Goal: Information Seeking & Learning: Learn about a topic

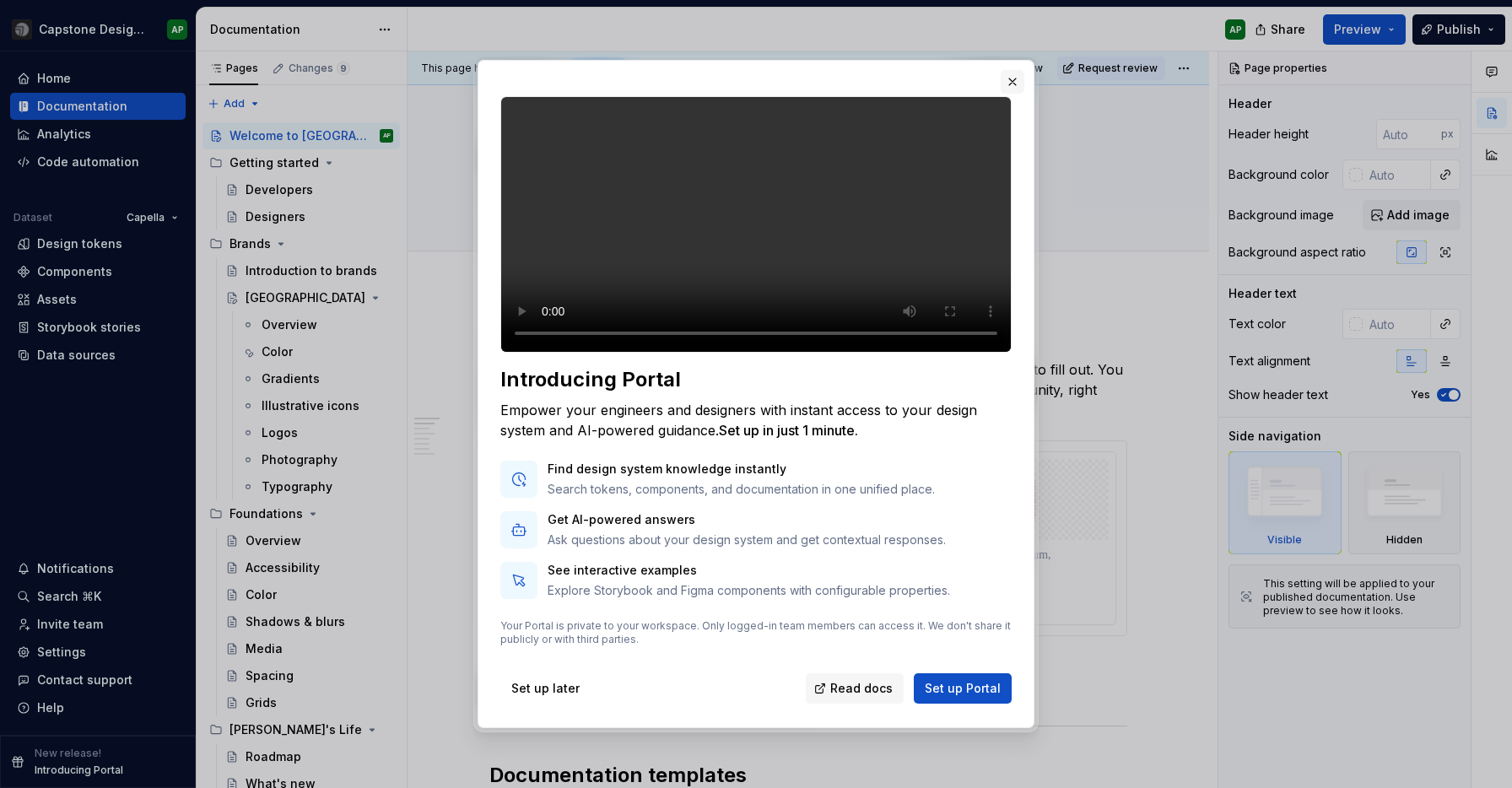
click at [1016, 70] on button "button" at bounding box center [1012, 81] width 24 height 24
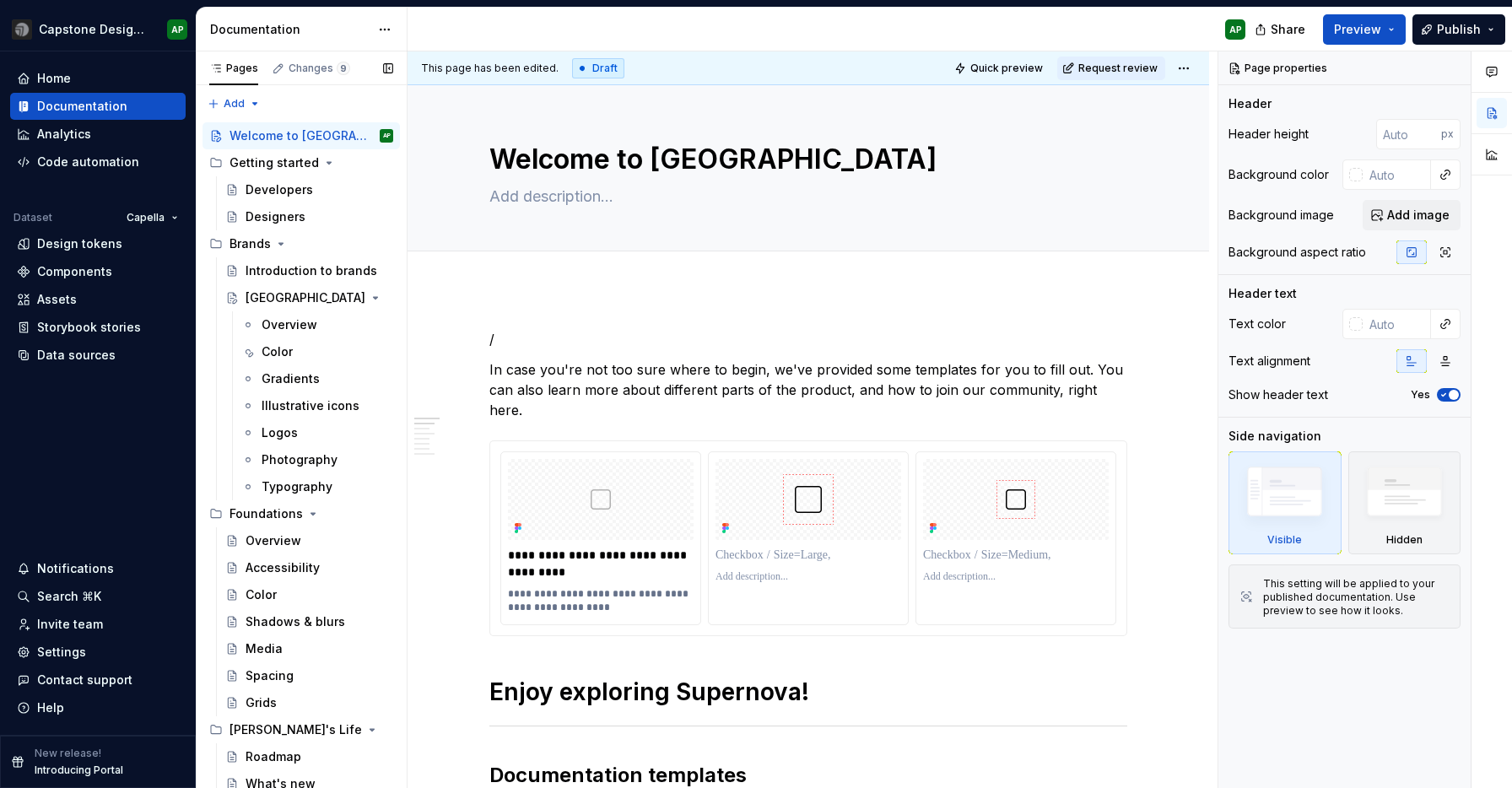
type textarea "*"
click at [95, 27] on html "Capstone Design System (archive) AP Home Documentation Analytics Code automatio…" at bounding box center [756, 394] width 1512 height 788
click at [193, 419] on html "Capstone Design System (archive) AP Home Documentation Analytics Code automatio…" at bounding box center [756, 394] width 1512 height 788
click at [69, 277] on div "Components" at bounding box center [74, 272] width 75 height 17
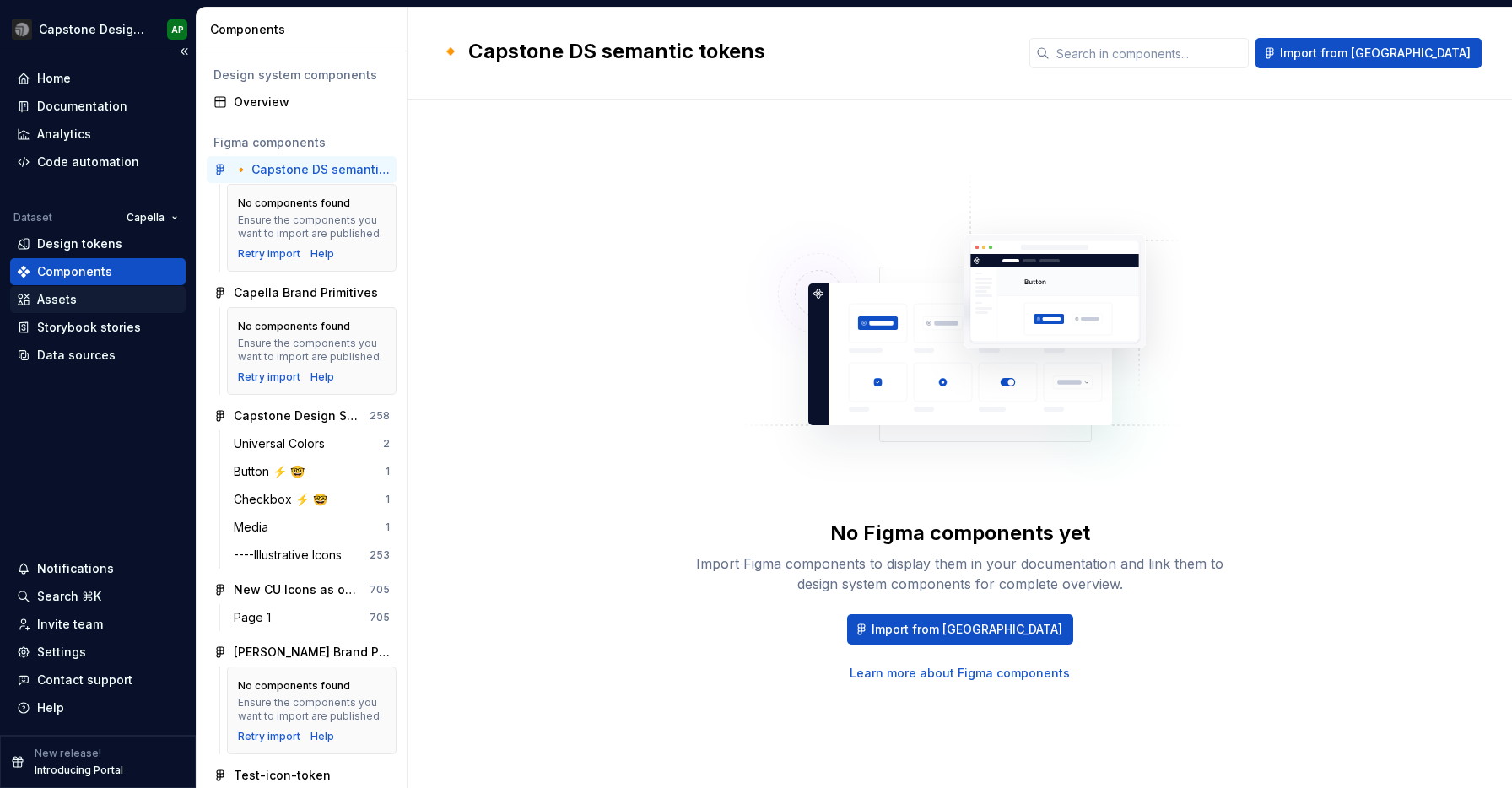
click at [48, 300] on div "Assets" at bounding box center [57, 299] width 40 height 17
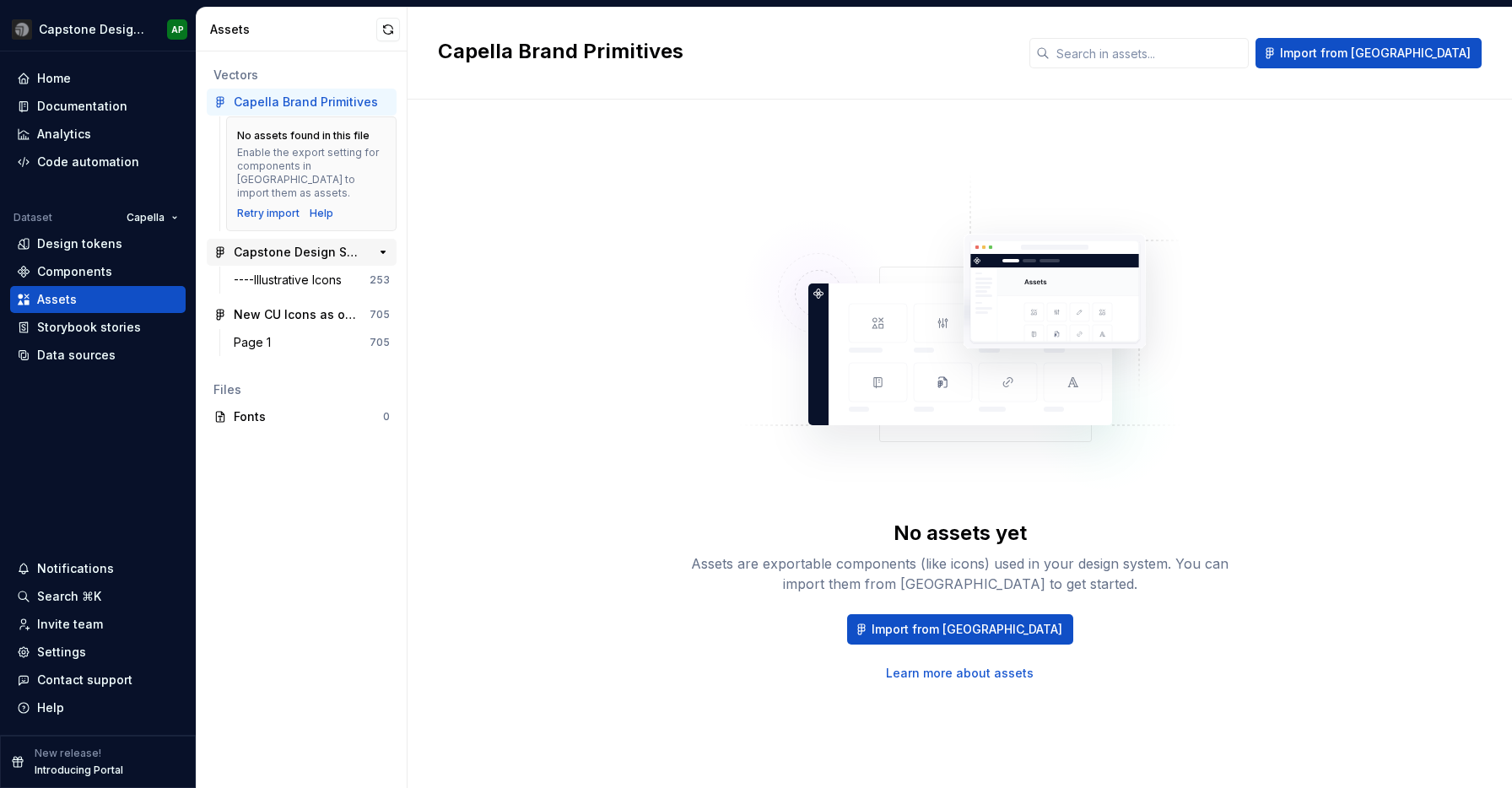
click at [297, 244] on div "Capstone Design System 0.9.1" at bounding box center [296, 252] width 126 height 17
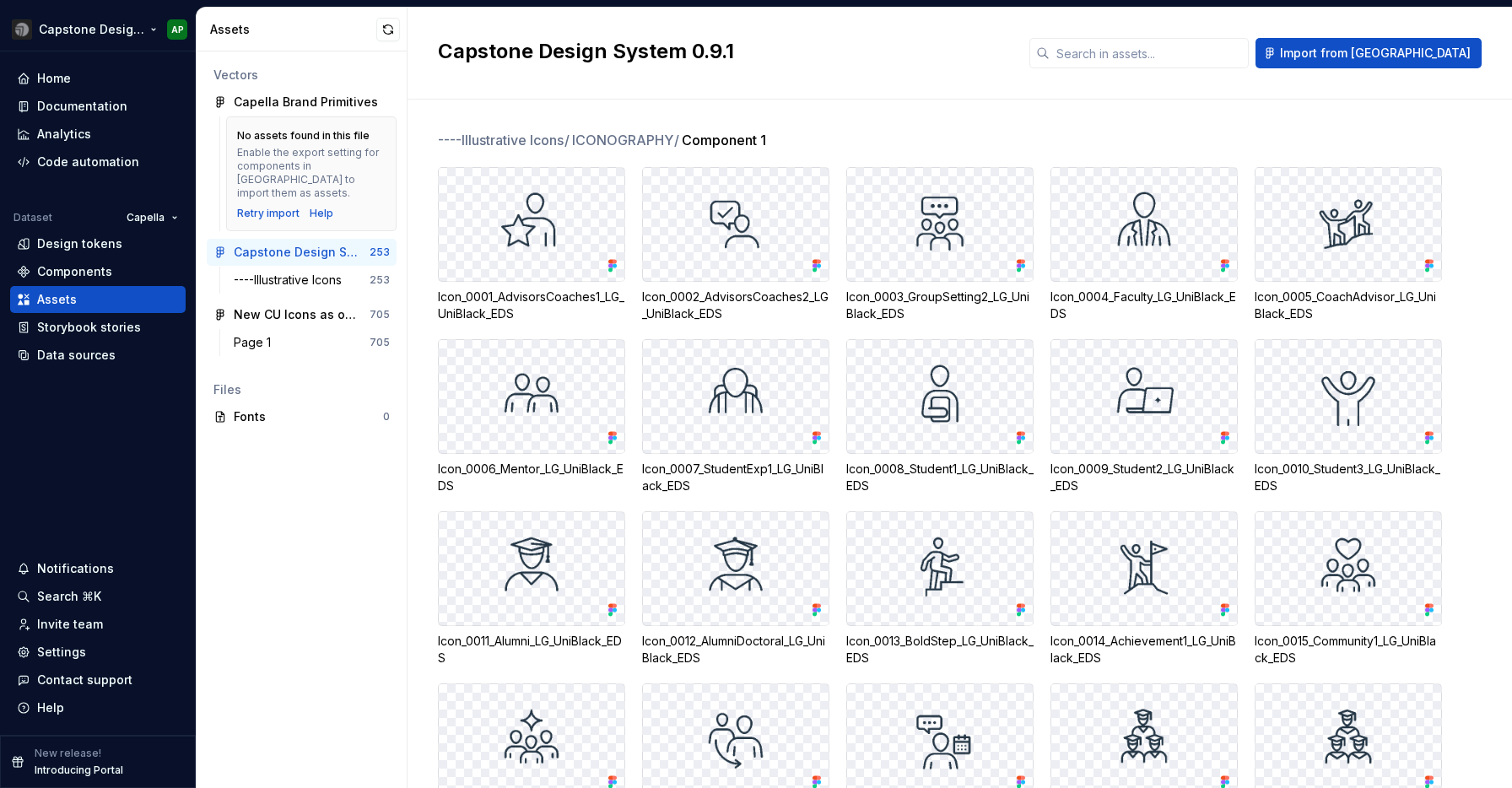
click at [91, 29] on html "Capstone Design System (archive) AP Home Documentation Analytics Code automatio…" at bounding box center [756, 394] width 1512 height 788
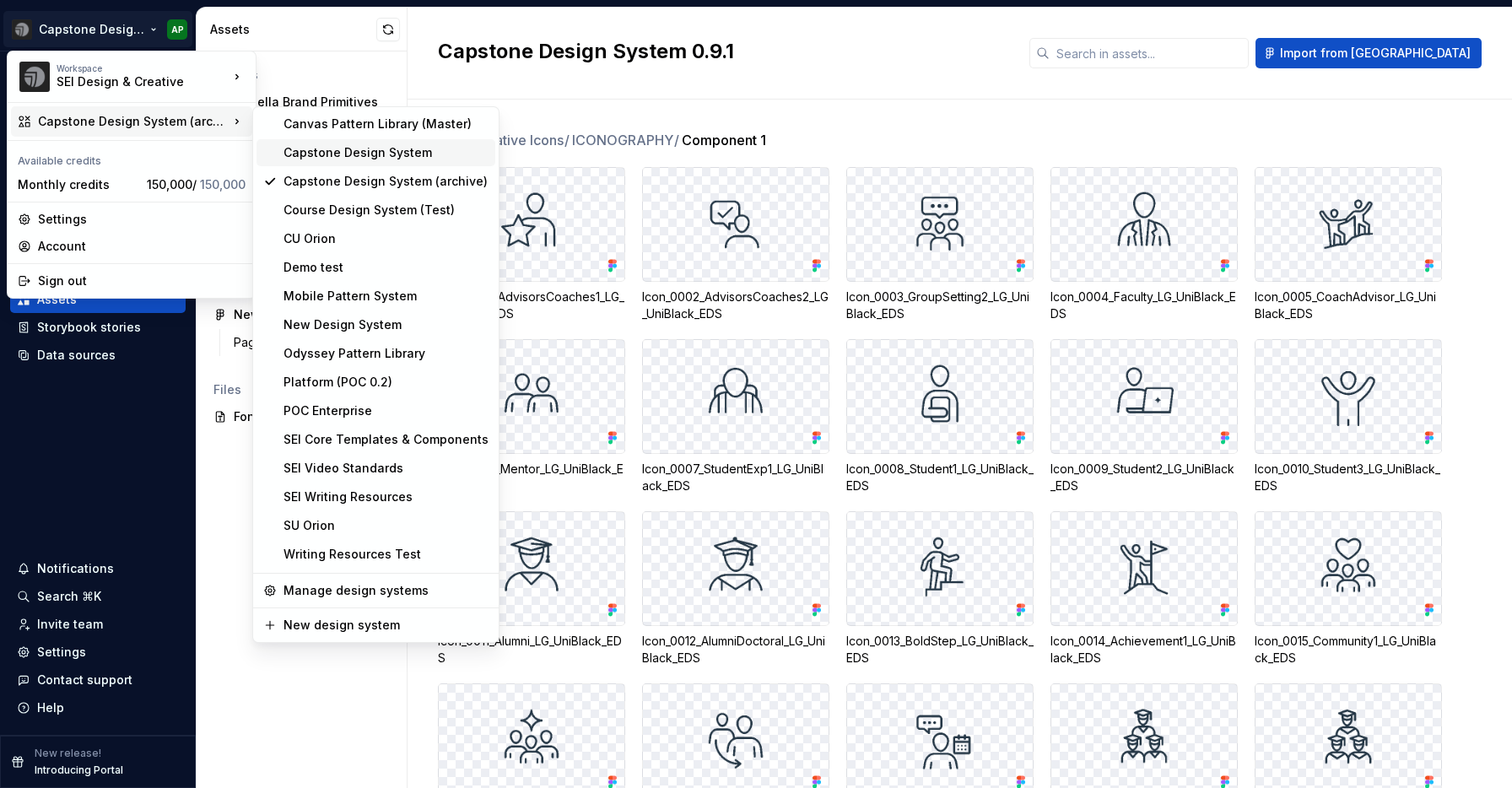
click at [370, 149] on div "Capstone Design System" at bounding box center [386, 152] width 205 height 17
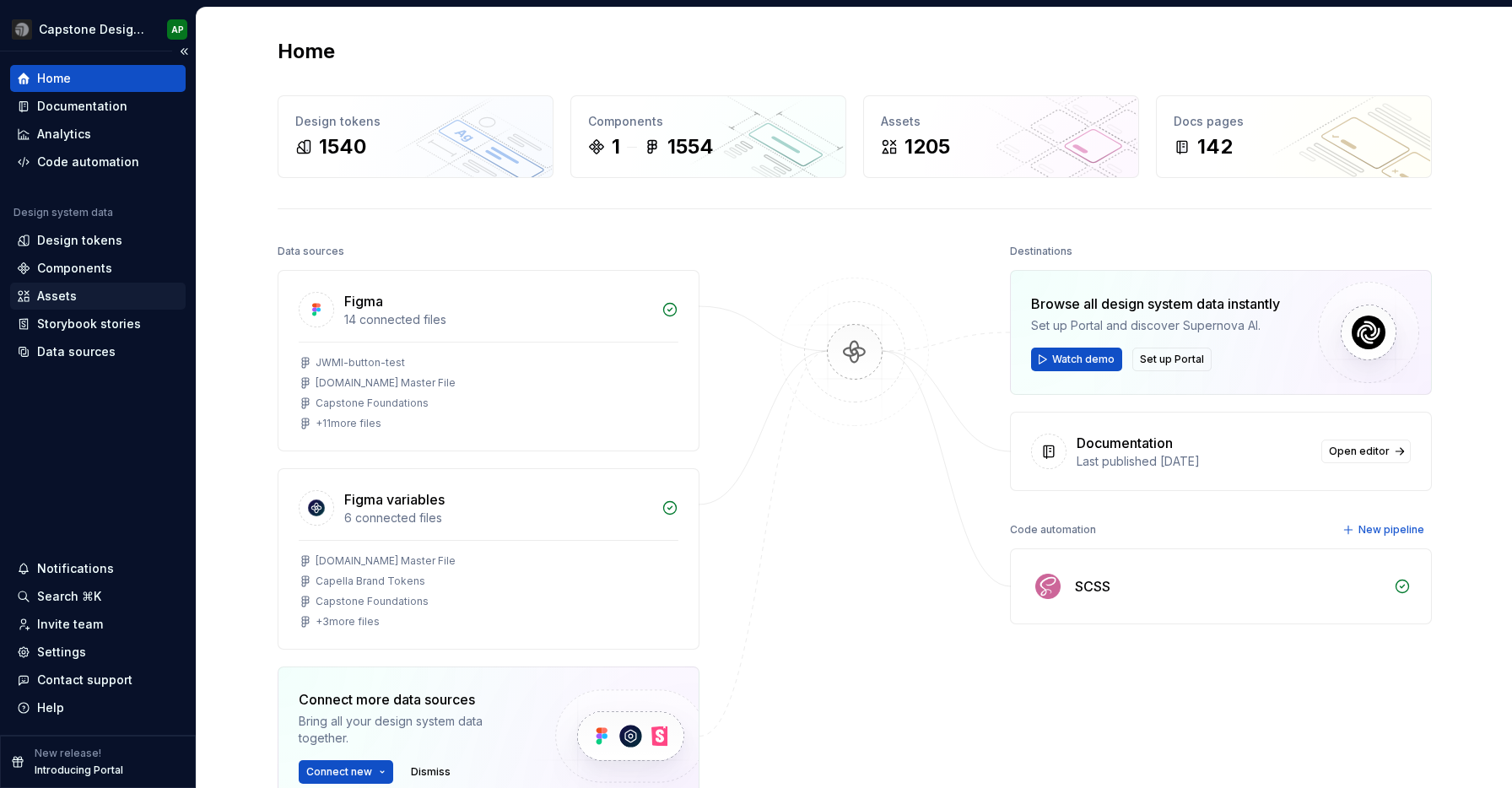
click at [90, 289] on div "Assets" at bounding box center [97, 295] width 162 height 17
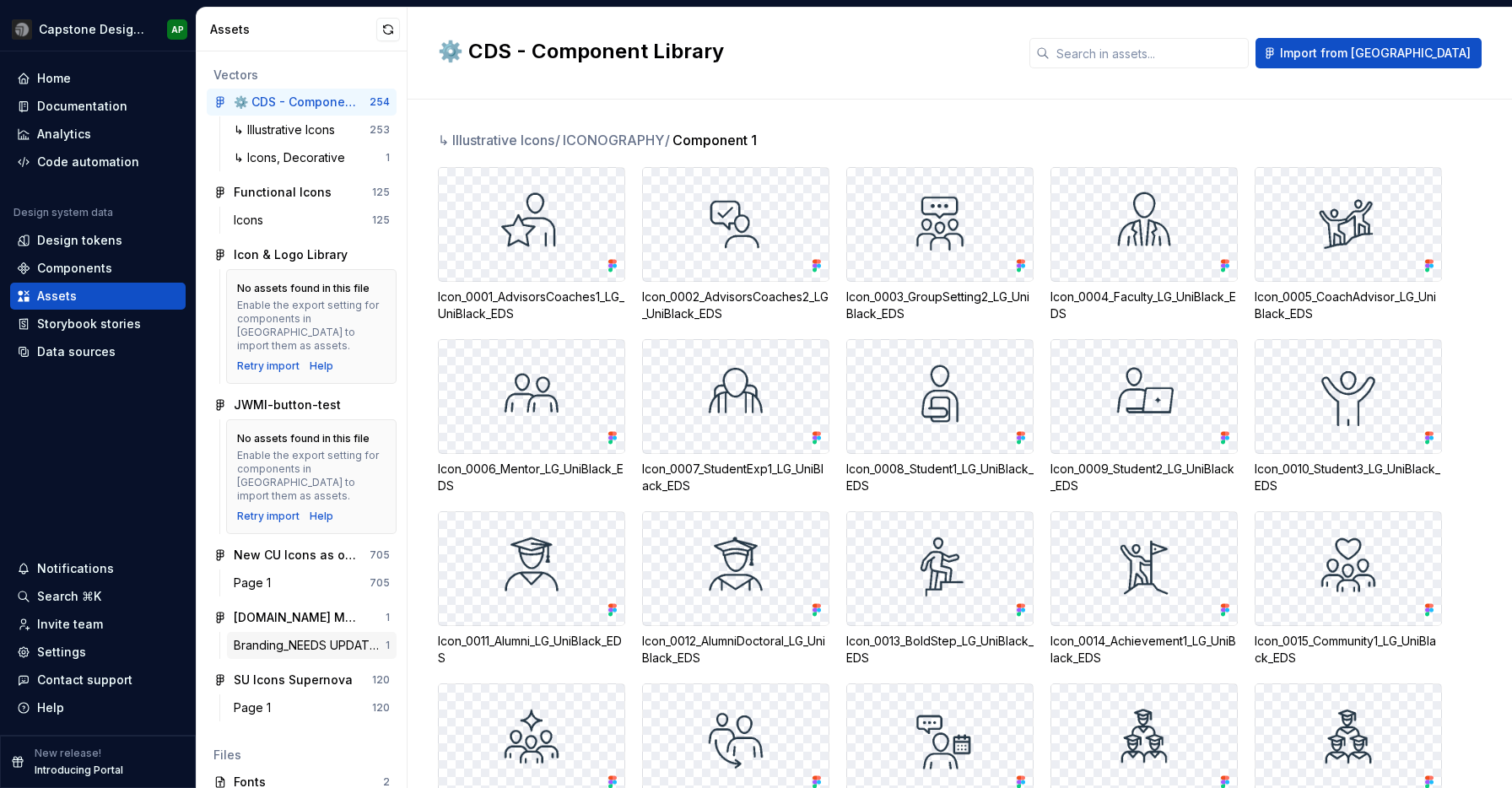
click at [298, 637] on div "Branding_NEEDS UPDATING" at bounding box center [309, 645] width 152 height 17
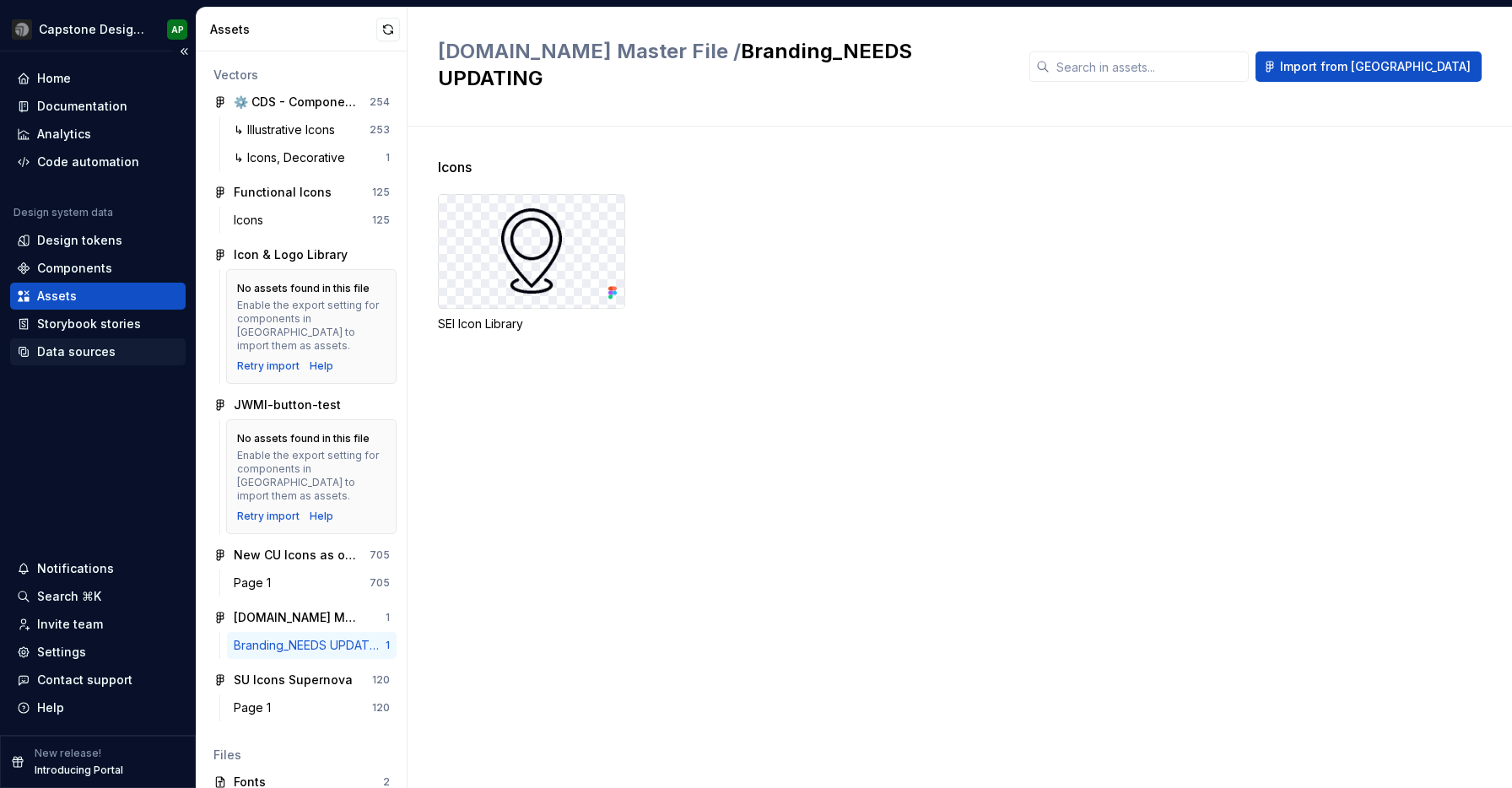
click at [70, 347] on div "Data sources" at bounding box center [76, 351] width 79 height 17
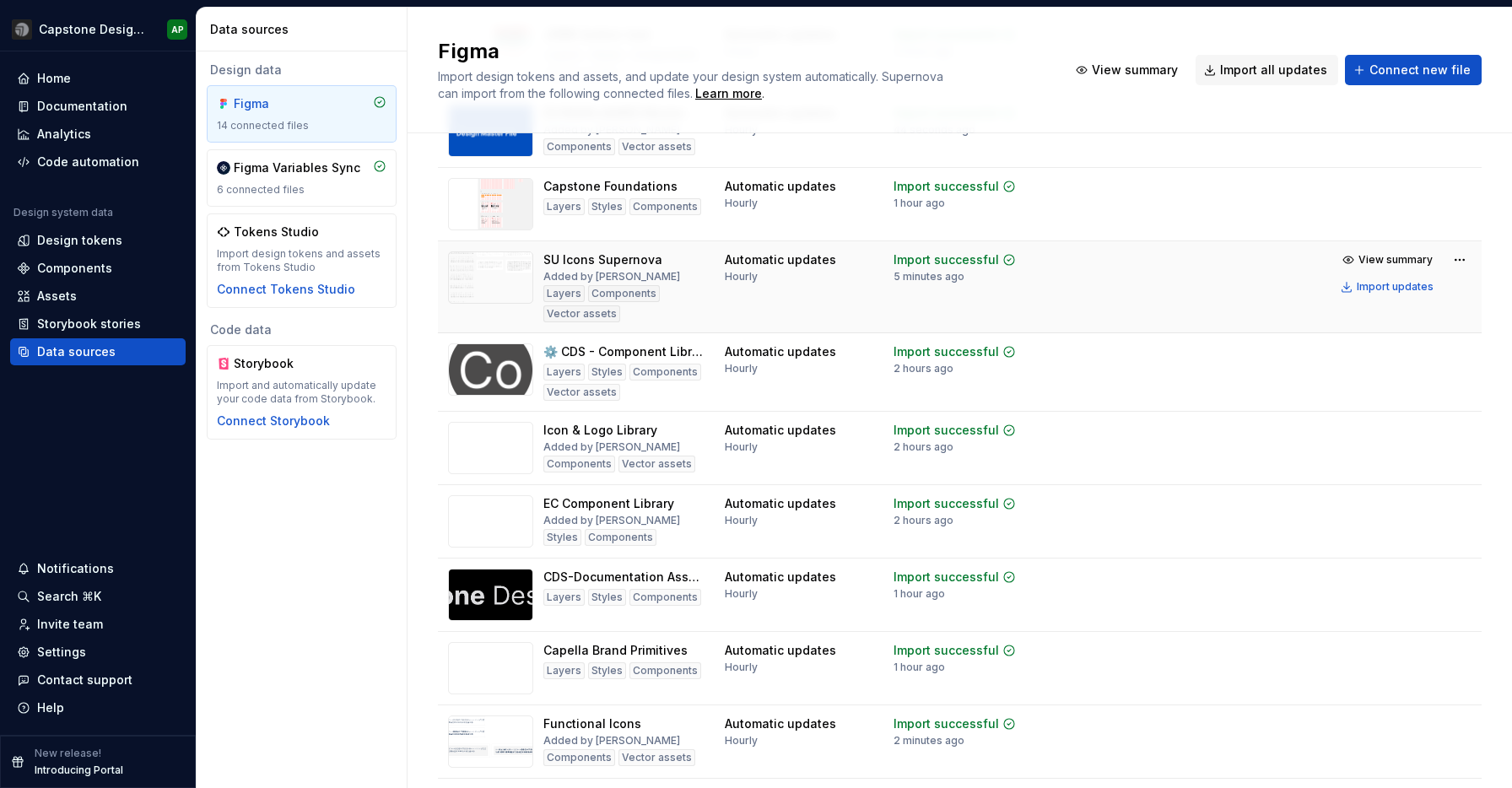
scroll to position [110, 0]
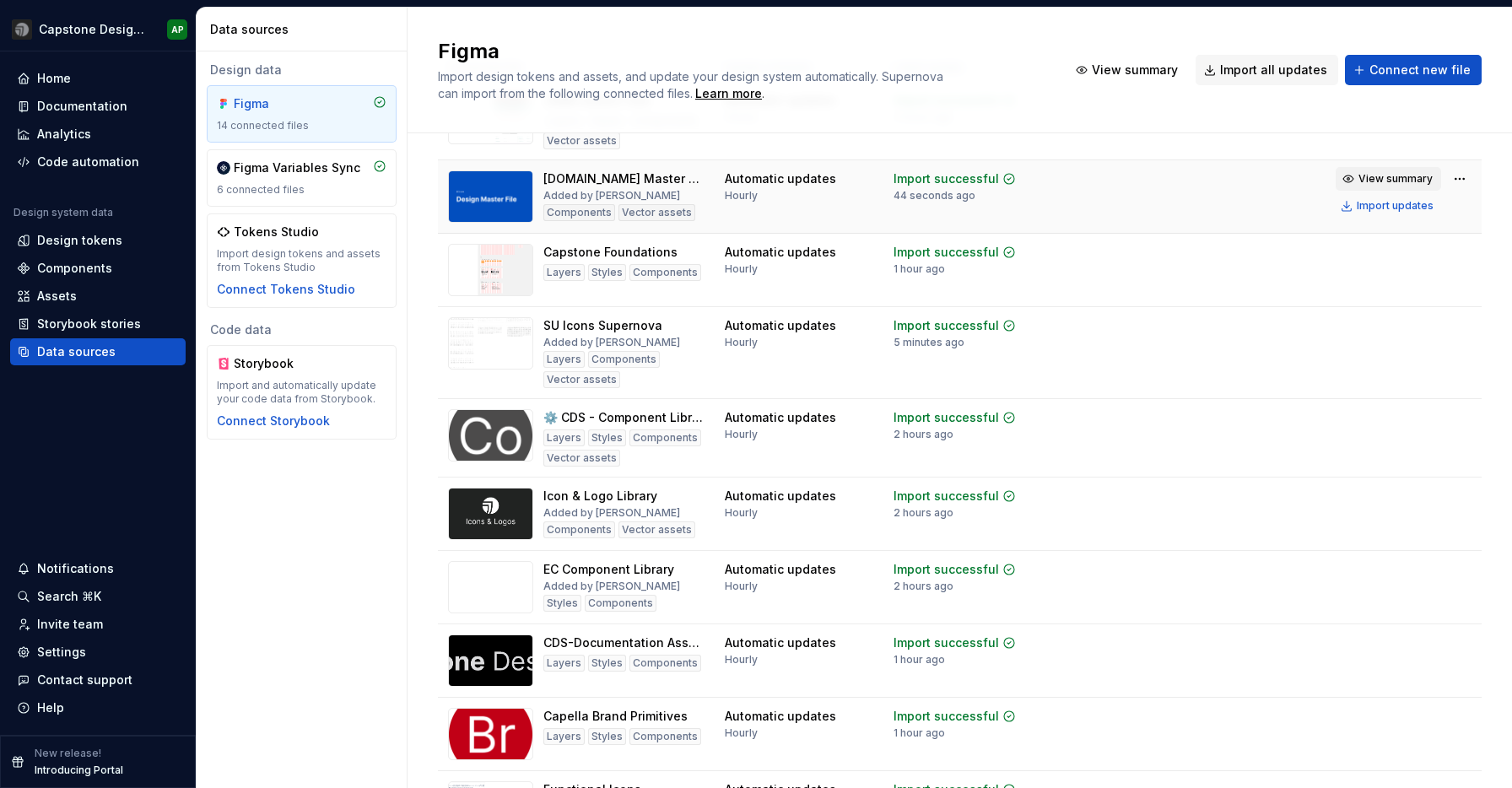
click at [1422, 177] on span "View summary" at bounding box center [1395, 179] width 74 height 13
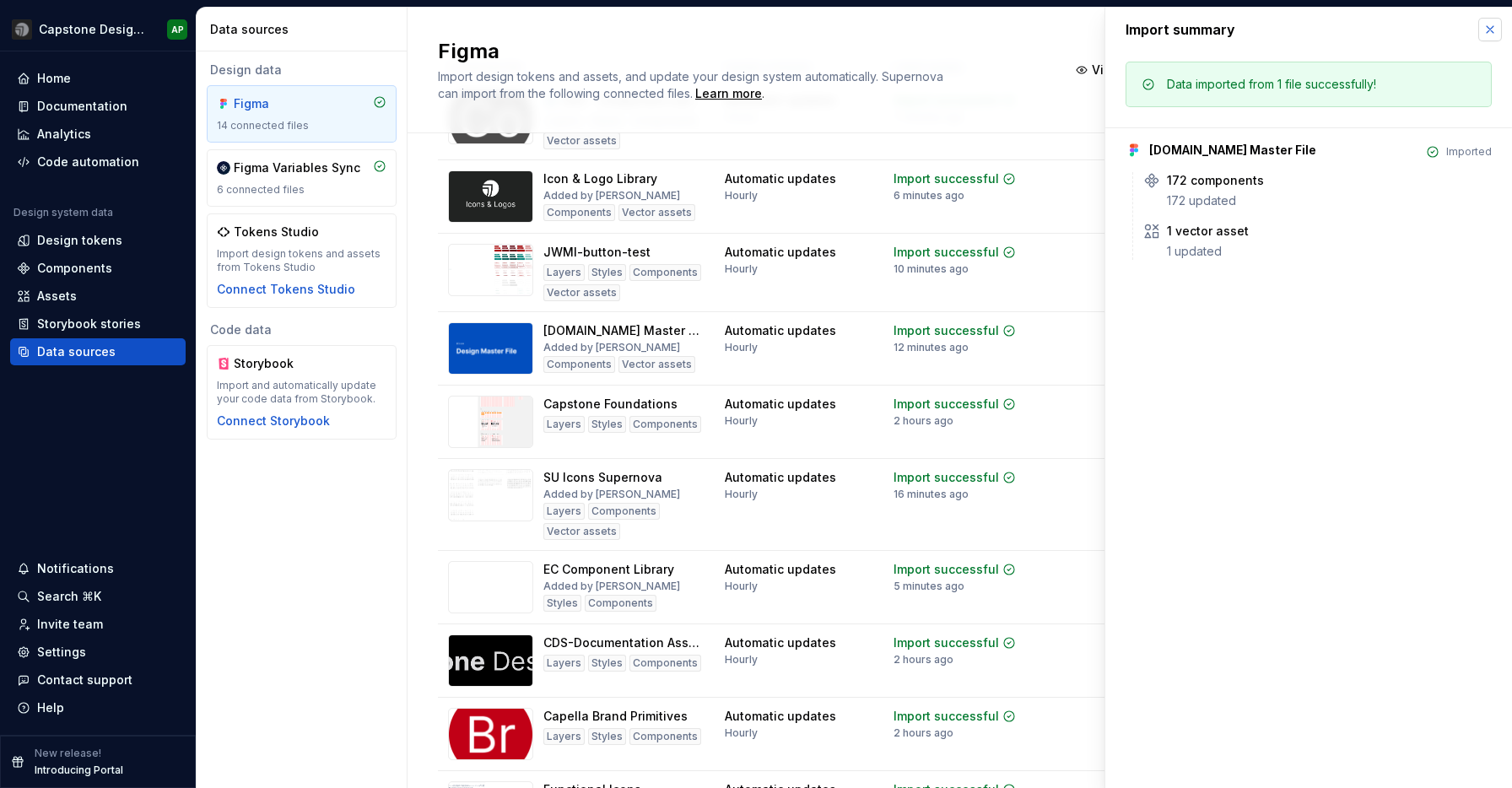
click at [1495, 27] on button "button" at bounding box center [1489, 29] width 24 height 24
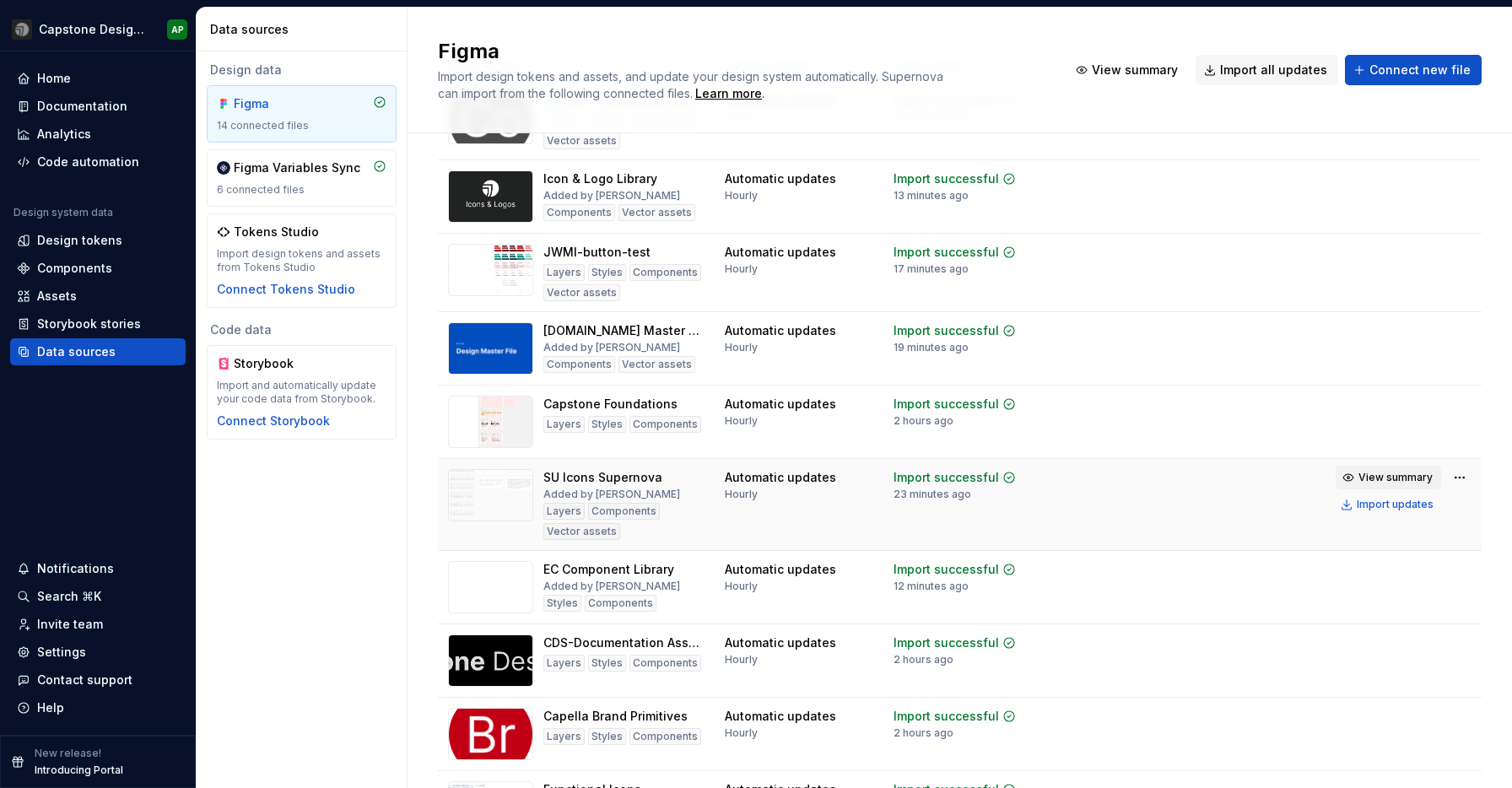
click at [1395, 478] on span "View summary" at bounding box center [1395, 477] width 74 height 13
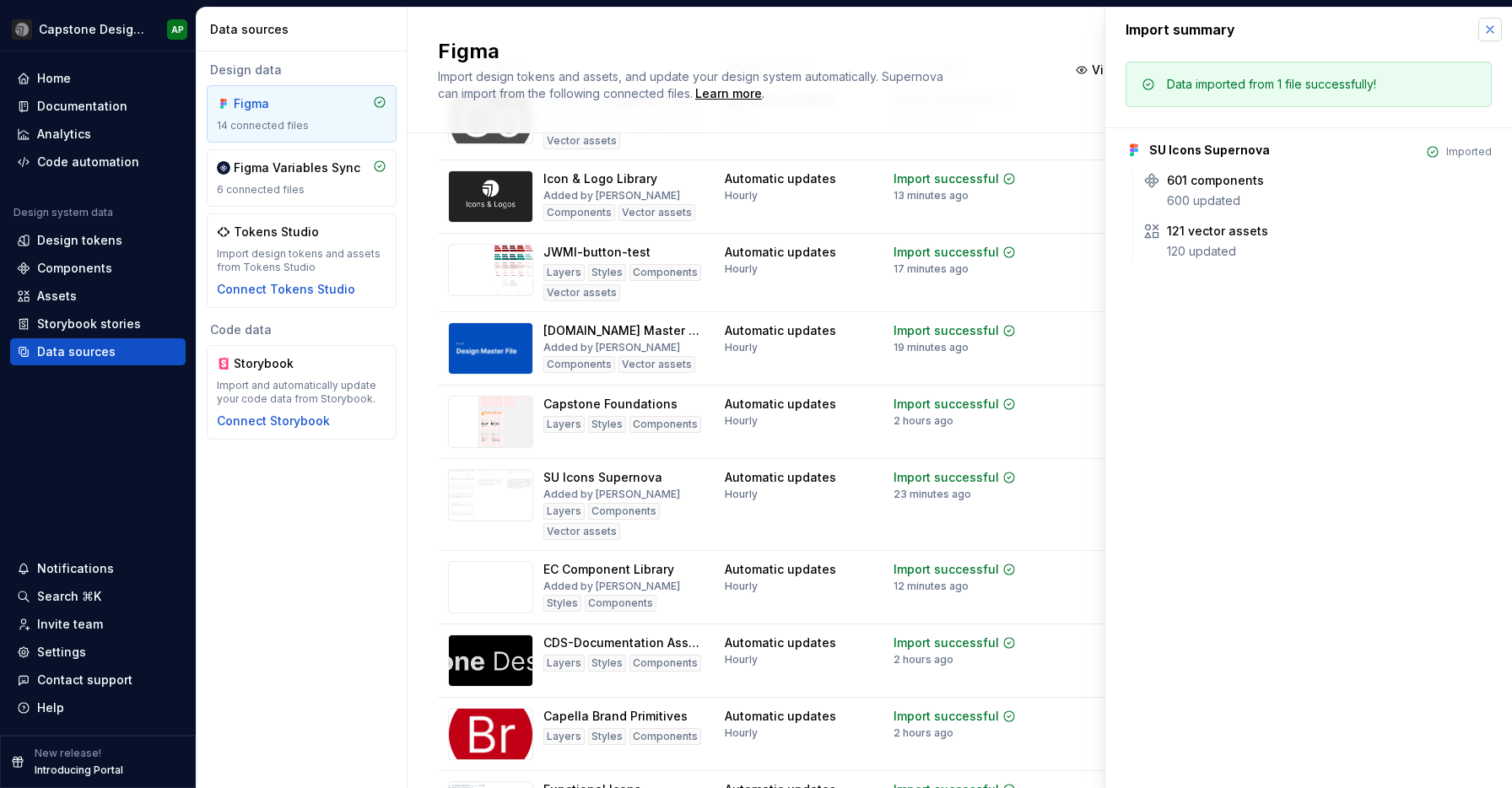
click at [1490, 27] on button "button" at bounding box center [1489, 29] width 24 height 24
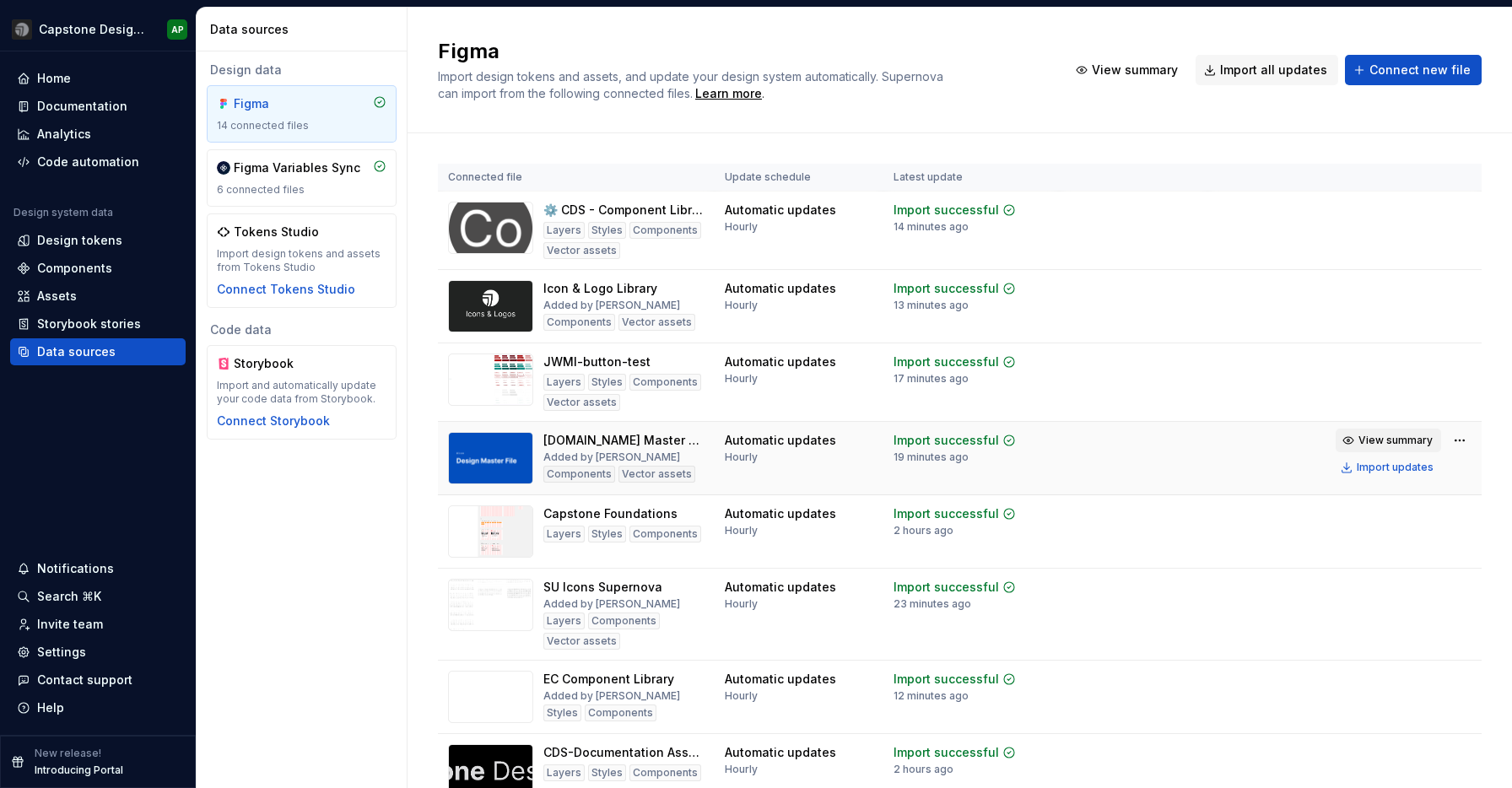
click at [1421, 436] on span "View summary" at bounding box center [1395, 440] width 74 height 13
